Goal: Task Accomplishment & Management: Manage account settings

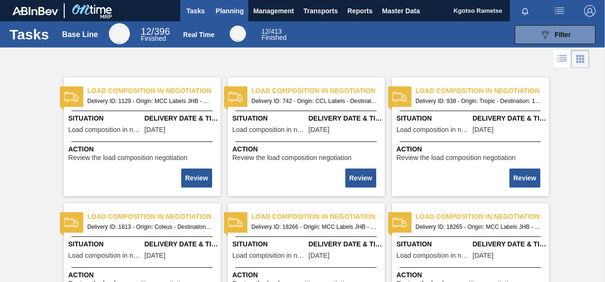
click at [233, 12] on span "Planning" at bounding box center [229, 10] width 28 height 11
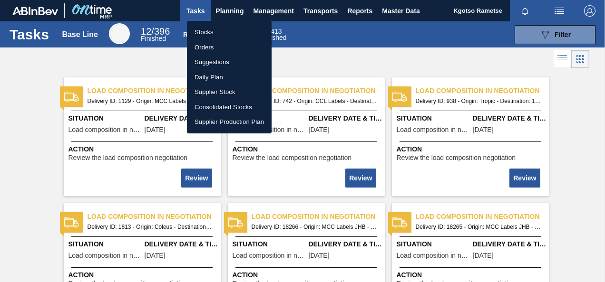
click at [228, 30] on li "Stocks" at bounding box center [229, 32] width 85 height 15
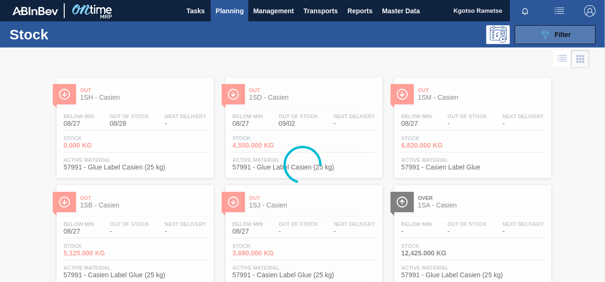
click at [552, 38] on div "089F7B8B-B2A5-4AFE-B5C0-19BA573D28AC Filter" at bounding box center [554, 34] width 31 height 11
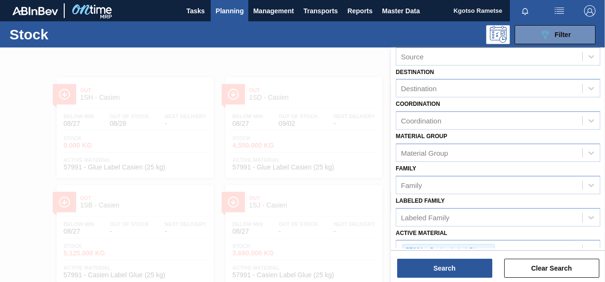
scroll to position [172, 0]
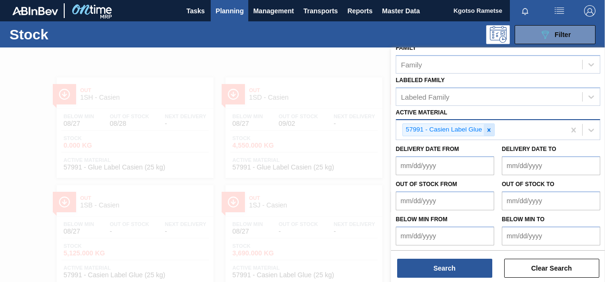
click at [488, 130] on icon at bounding box center [488, 130] width 7 height 7
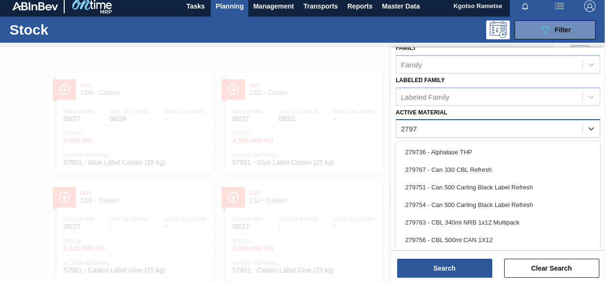
scroll to position [170, 0]
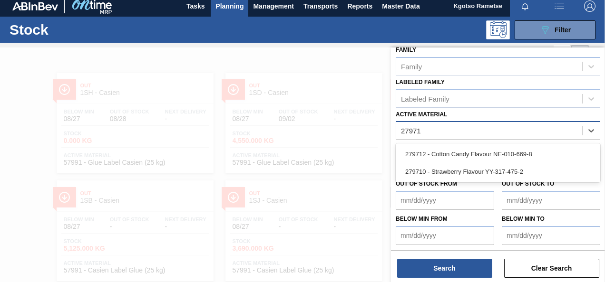
type Material "279710"
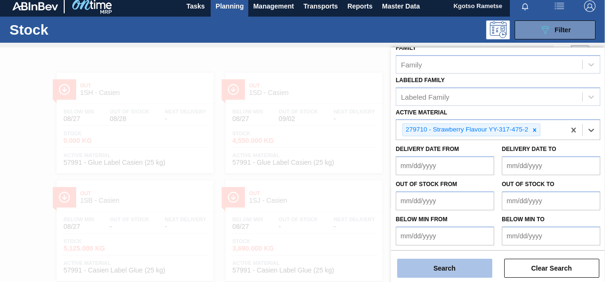
click at [452, 272] on button "Search" at bounding box center [444, 268] width 95 height 19
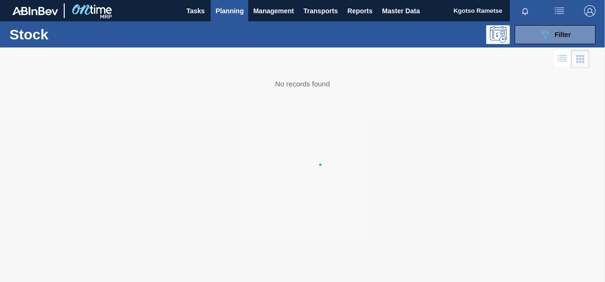
scroll to position [0, 0]
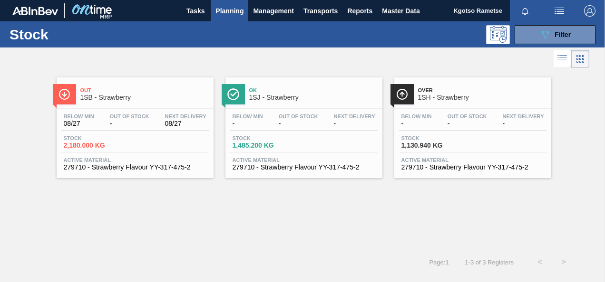
click at [126, 104] on div "Out 1SB - Strawberry" at bounding box center [144, 94] width 128 height 21
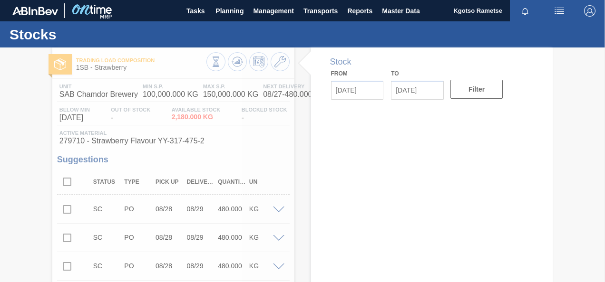
type input "[DATE]"
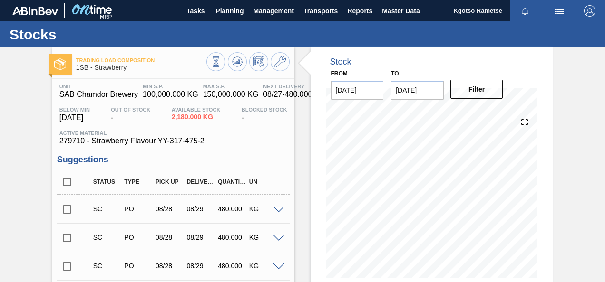
click at [278, 67] on icon at bounding box center [279, 61] width 11 height 11
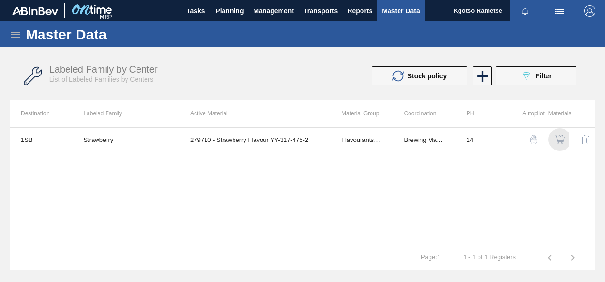
click at [560, 142] on img "button" at bounding box center [560, 140] width 10 height 10
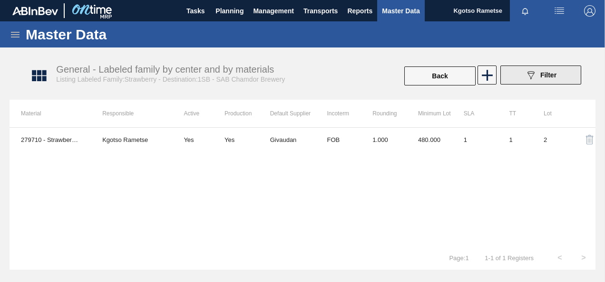
click at [524, 78] on button "089F7B8B-B2A5-4AFE-B5C0-19BA573D28AC Filter" at bounding box center [540, 75] width 81 height 19
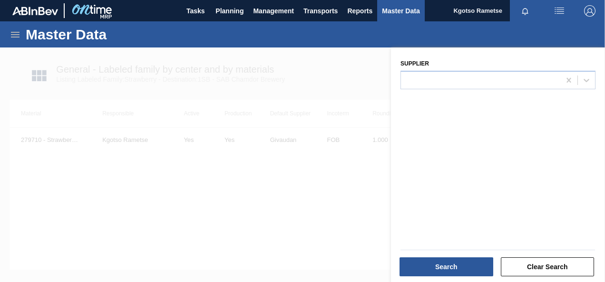
click at [294, 215] on div at bounding box center [302, 189] width 605 height 282
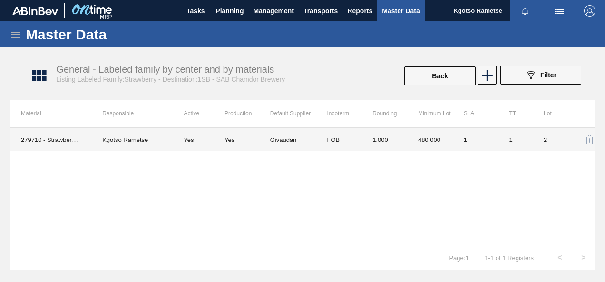
click at [404, 140] on td "1.000" at bounding box center [384, 140] width 46 height 24
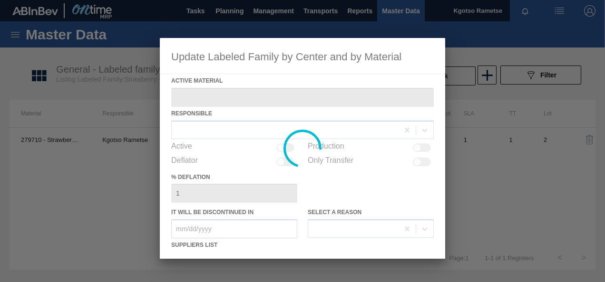
type Material "279710 - Strawberry Flavour YY-317-475-2"
checkbox input "true"
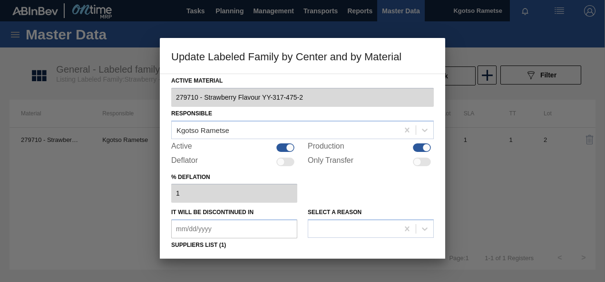
click at [401, 198] on div "% deflation 1" at bounding box center [302, 187] width 262 height 33
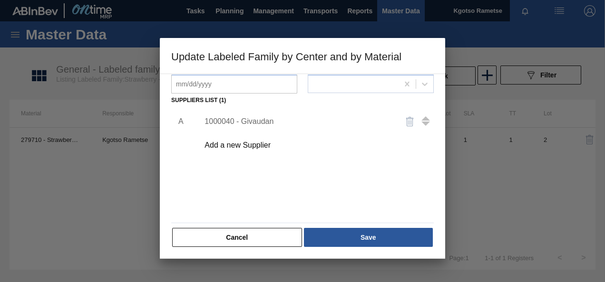
scroll to position [146, 0]
click at [249, 251] on div "Active Material 279710 - Strawberry Flavour YY-317-475-2 Responsible Kgotso Ram…" at bounding box center [302, 166] width 285 height 185
click at [259, 240] on button "Cancel" at bounding box center [237, 237] width 130 height 19
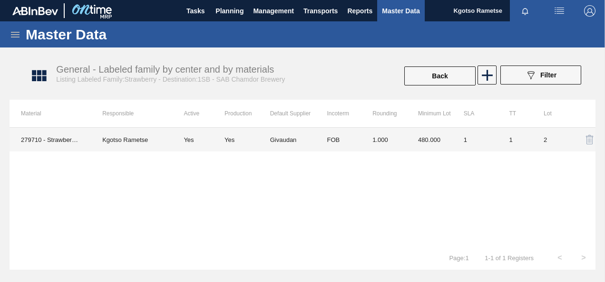
click at [347, 145] on td "FOB" at bounding box center [338, 140] width 46 height 24
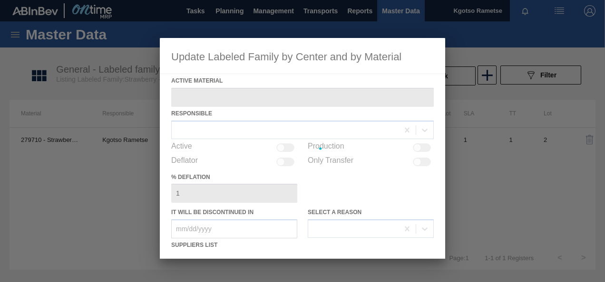
type Material "279710 - Strawberry Flavour YY-317-475-2"
checkbox input "true"
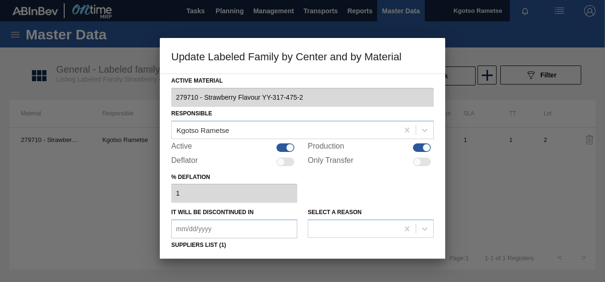
click at [330, 183] on div "% deflation 1" at bounding box center [302, 187] width 262 height 33
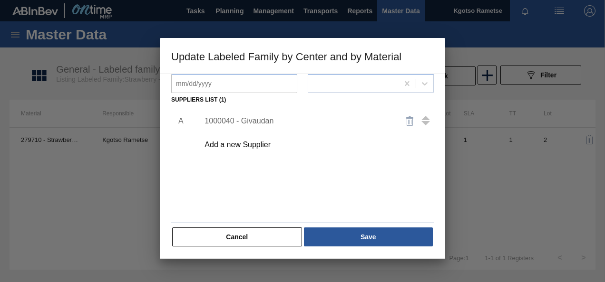
click at [253, 121] on div "1000040 - Givaudan" at bounding box center [297, 121] width 186 height 9
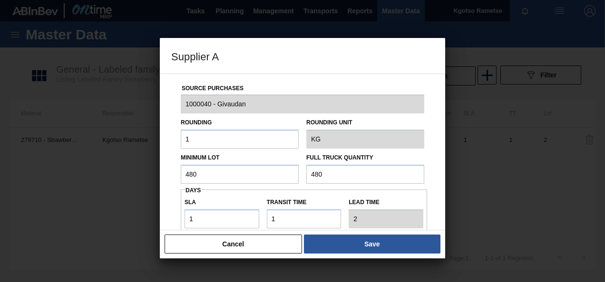
drag, startPoint x: 215, startPoint y: 178, endPoint x: 124, endPoint y: 192, distance: 92.4
click at [124, 192] on div "Supplier A Source Purchases 1000040 - Givaudan Rounding 1 Rounding Unit KG Mini…" at bounding box center [302, 141] width 605 height 282
drag, startPoint x: 200, startPoint y: 173, endPoint x: 161, endPoint y: 175, distance: 39.6
click at [161, 175] on div "Source Purchases 1000040 - Givaudan Rounding 1 Rounding Unit KG Minimum Lot 3,0…" at bounding box center [302, 152] width 285 height 157
type input "3,000"
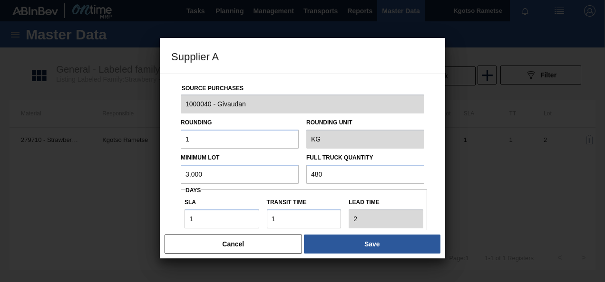
drag, startPoint x: 324, startPoint y: 171, endPoint x: 200, endPoint y: 190, distance: 125.6
click at [200, 190] on div "Source Purchases 1000040 - Givaudan Rounding 1 Rounding Unit KG Minimum Lot 3,0…" at bounding box center [302, 231] width 262 height 315
paste input "3,00"
type input "3,000"
drag, startPoint x: 196, startPoint y: 217, endPoint x: 144, endPoint y: 214, distance: 52.4
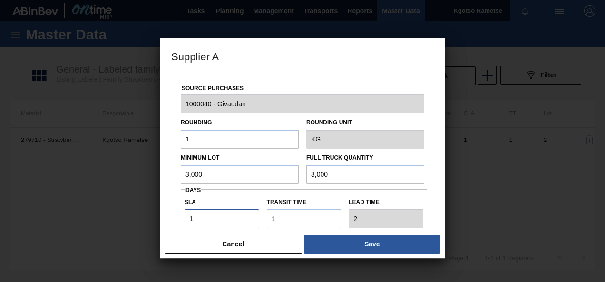
click at [144, 214] on div "Supplier A Source Purchases 1000040 - Givaudan Rounding 1 Rounding Unit KG Mini…" at bounding box center [302, 141] width 605 height 282
type input "7"
type input "8"
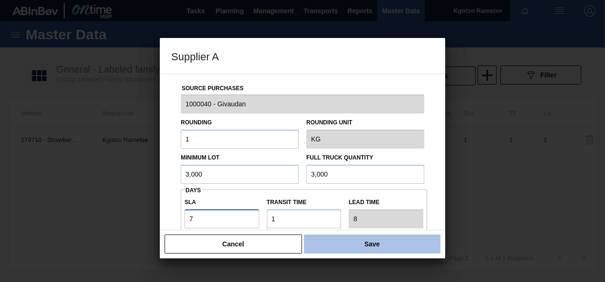
type input "7"
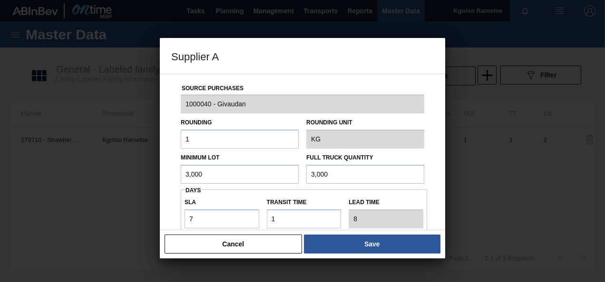
click at [327, 242] on button "Save" at bounding box center [372, 244] width 136 height 19
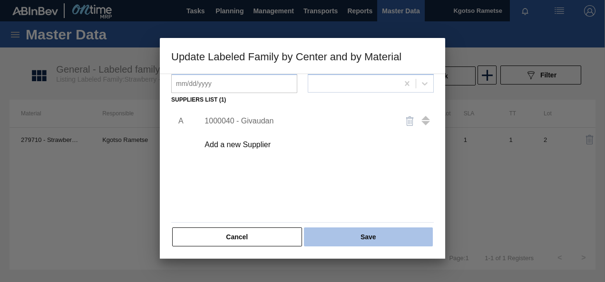
click at [391, 235] on button "Save" at bounding box center [368, 237] width 129 height 19
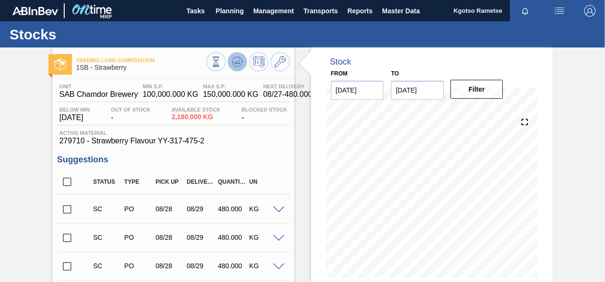
click at [228, 62] on button at bounding box center [237, 61] width 19 height 19
